Goal: Information Seeking & Learning: Compare options

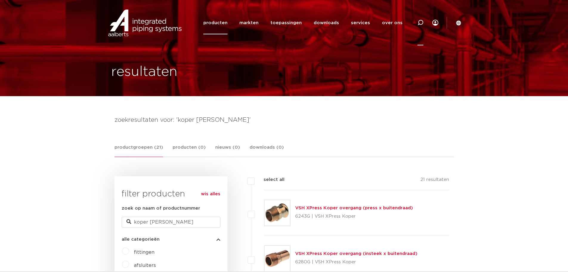
click at [420, 22] on icon at bounding box center [420, 23] width 6 height 6
click at [269, 24] on input "XPress" at bounding box center [331, 22] width 188 height 12
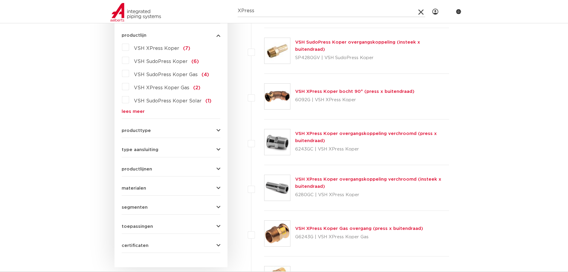
scroll to position [209, 0]
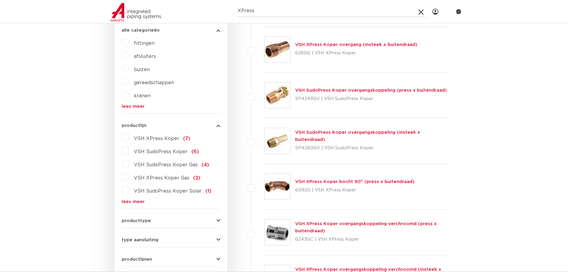
click at [130, 201] on link "lees meer" at bounding box center [171, 201] width 99 height 4
click at [238, 11] on input "XPress" at bounding box center [332, 11] width 188 height 12
click at [275, 13] on input "VSH XPress" at bounding box center [332, 11] width 188 height 12
type input "VSH XPress stainless"
click button "Zoeken" at bounding box center [0, 0] width 0 height 0
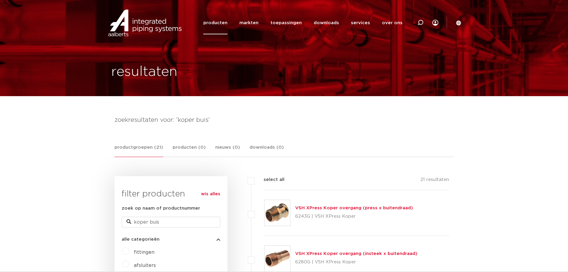
click at [207, 192] on link "wis alles" at bounding box center [210, 193] width 19 height 7
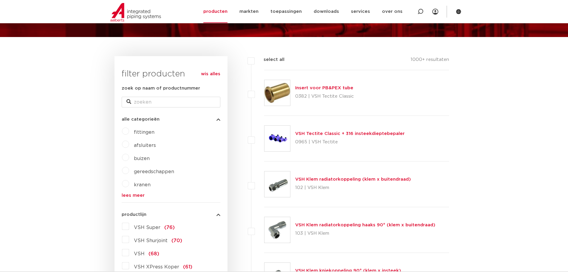
scroll to position [60, 0]
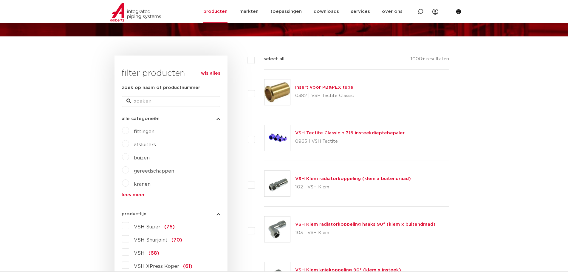
click at [129, 130] on label "fittingen" at bounding box center [141, 131] width 25 height 10
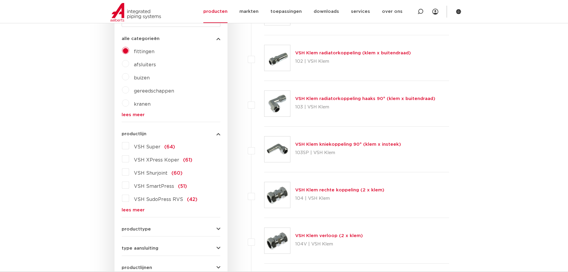
scroll to position [149, 0]
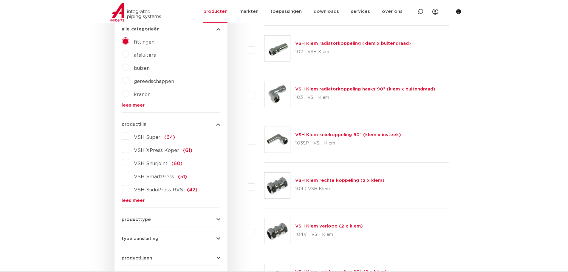
click at [130, 199] on link "lees meer" at bounding box center [171, 200] width 99 height 4
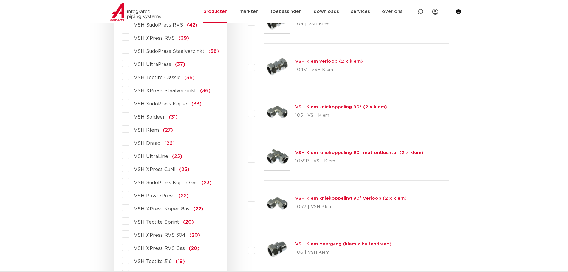
scroll to position [298, 0]
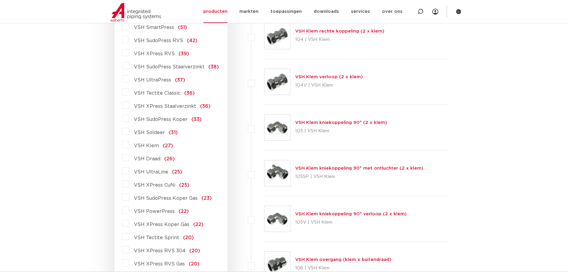
click at [129, 105] on label "VSH XPress Staalverzinkt (36)" at bounding box center [169, 105] width 81 height 10
click at [0, 0] on input "VSH XPress Staalverzinkt (36)" at bounding box center [0, 0] width 0 height 0
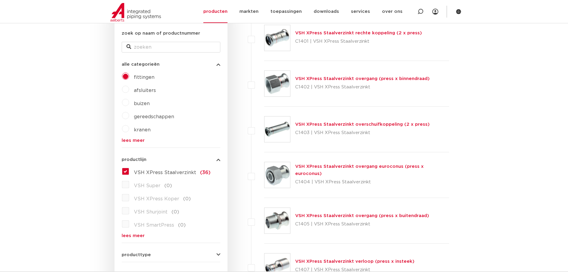
scroll to position [60, 0]
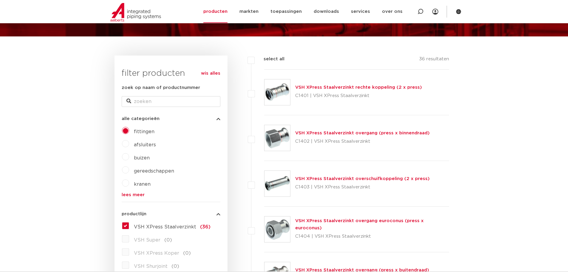
click at [332, 87] on link "VSH XPress Staalverzinkt rechte koppeling (2 x press)" at bounding box center [358, 87] width 127 height 4
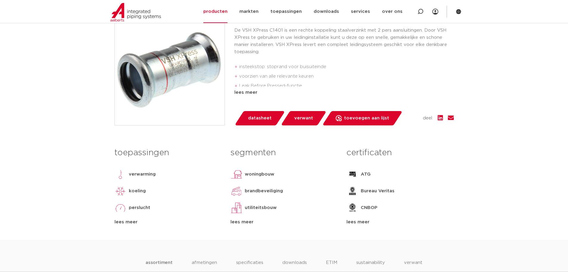
scroll to position [119, 0]
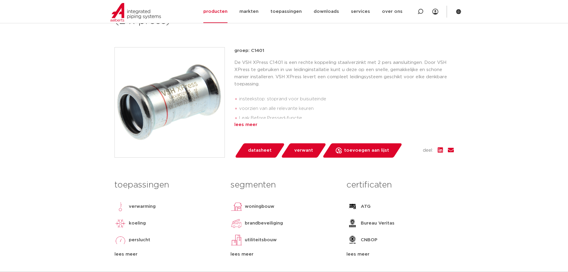
click at [250, 123] on div "lees meer" at bounding box center [343, 124] width 219 height 7
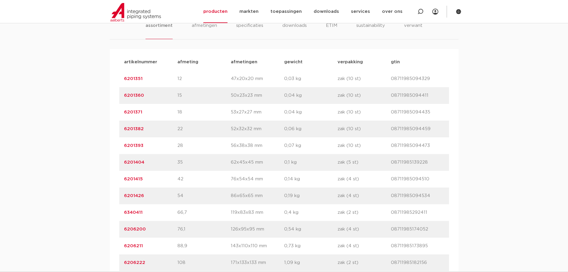
scroll to position [417, 0]
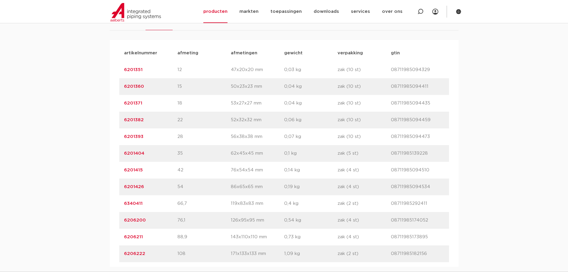
click at [133, 70] on link "6201351" at bounding box center [133, 69] width 18 height 4
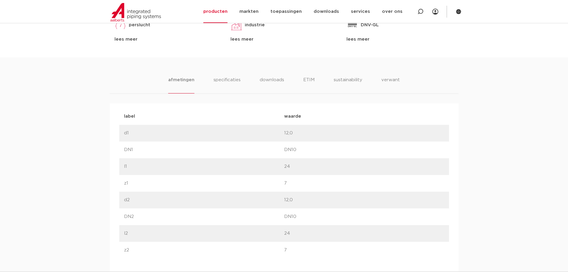
scroll to position [328, 0]
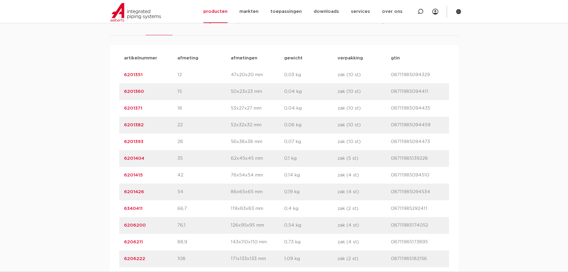
scroll to position [273, 0]
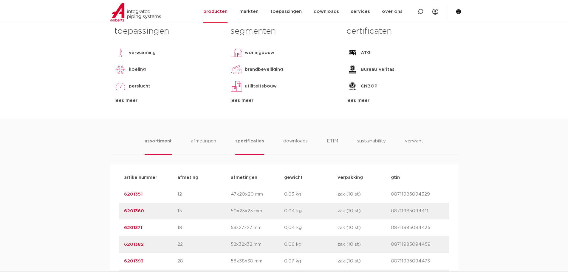
click at [246, 140] on li "specificaties" at bounding box center [249, 145] width 29 height 17
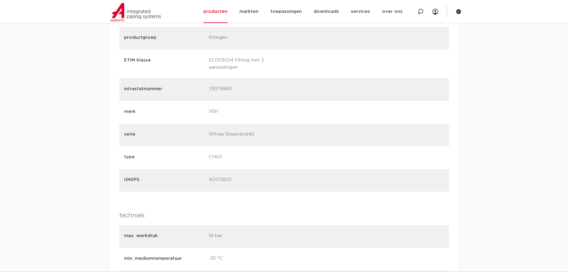
scroll to position [601, 0]
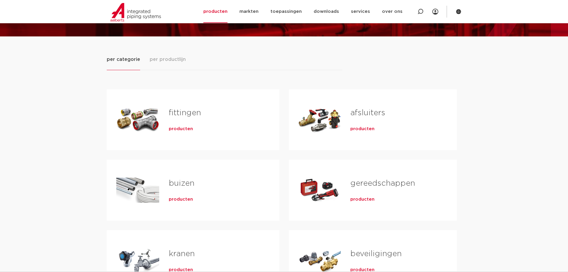
click at [182, 113] on link "fittingen" at bounding box center [185, 113] width 32 height 8
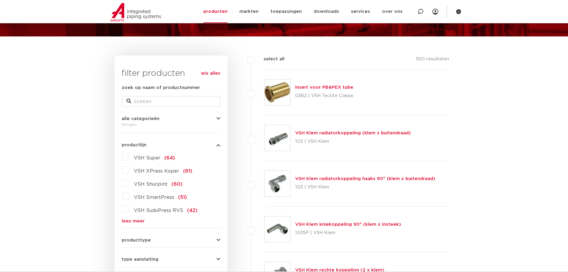
click at [133, 220] on link "lees meer" at bounding box center [171, 221] width 99 height 4
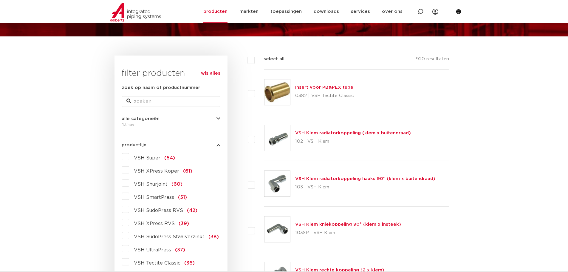
click at [129, 223] on label "VSH XPress RVS (39)" at bounding box center [159, 222] width 60 height 10
click at [0, 0] on input "VSH XPress RVS (39)" at bounding box center [0, 0] width 0 height 0
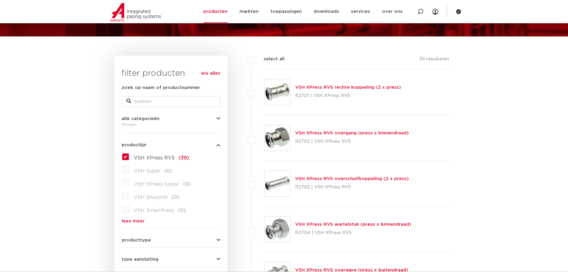
click at [328, 87] on link "VSH XPress RVS rechte koppeling (2 x press)" at bounding box center [348, 87] width 106 height 4
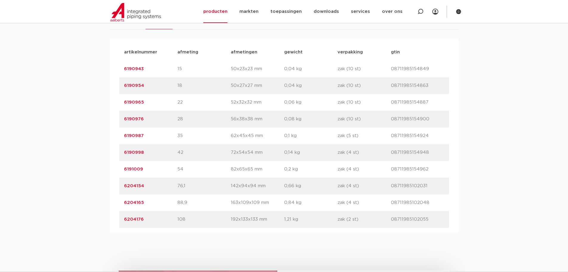
scroll to position [388, 0]
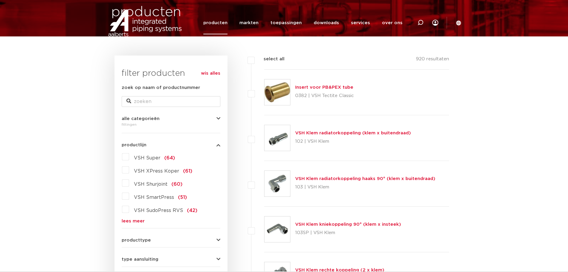
click at [129, 171] on label "VSH XPress Koper (61)" at bounding box center [160, 170] width 63 height 10
click at [0, 0] on input "VSH XPress Koper (61)" at bounding box center [0, 0] width 0 height 0
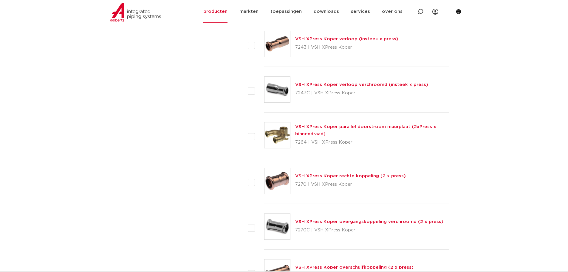
scroll to position [2266, 0]
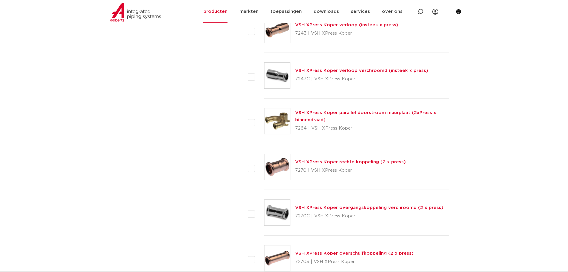
click at [329, 161] on link "VSH XPress Koper rechte koppeling (2 x press)" at bounding box center [350, 161] width 111 height 4
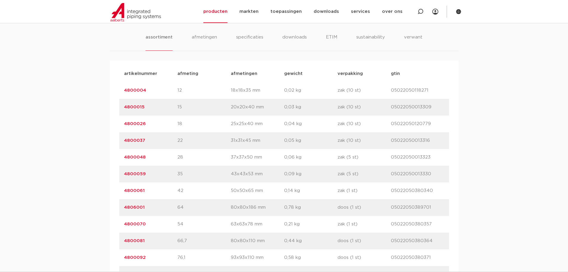
scroll to position [417, 0]
